Goal: Task Accomplishment & Management: Complete application form

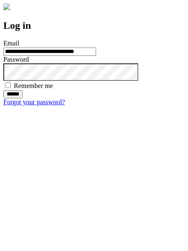
type input "**********"
click at [23, 98] on input "******" at bounding box center [12, 94] width 19 height 8
